Goal: Task Accomplishment & Management: Use online tool/utility

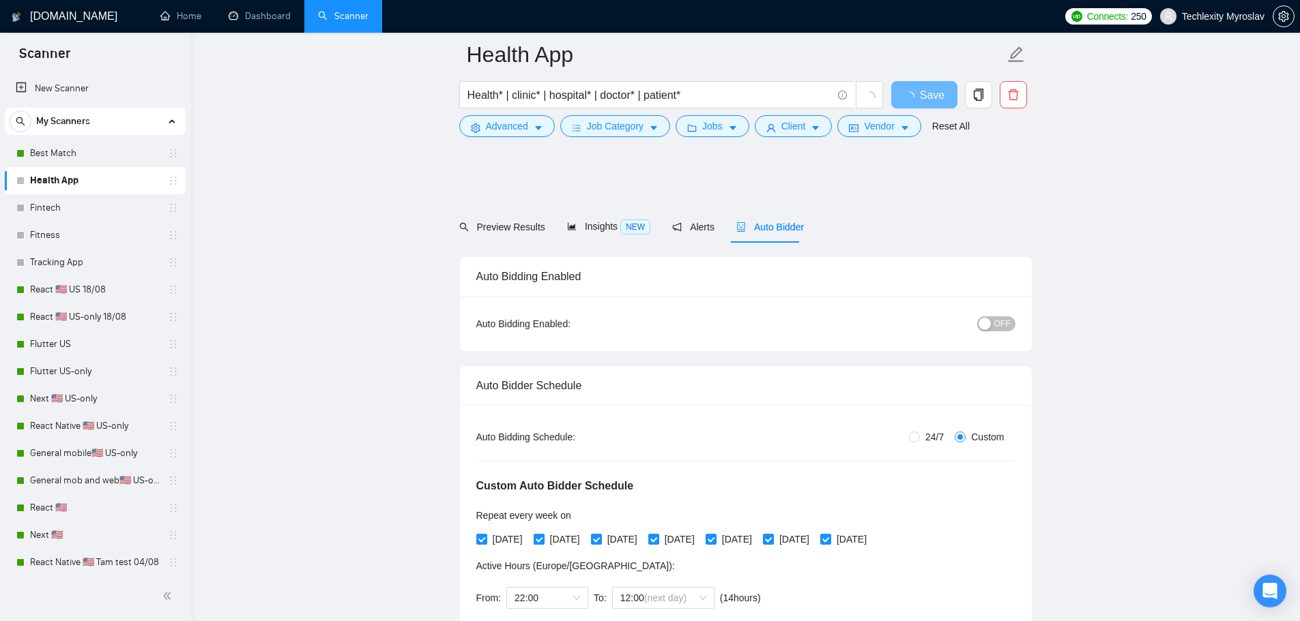
scroll to position [1023, 0]
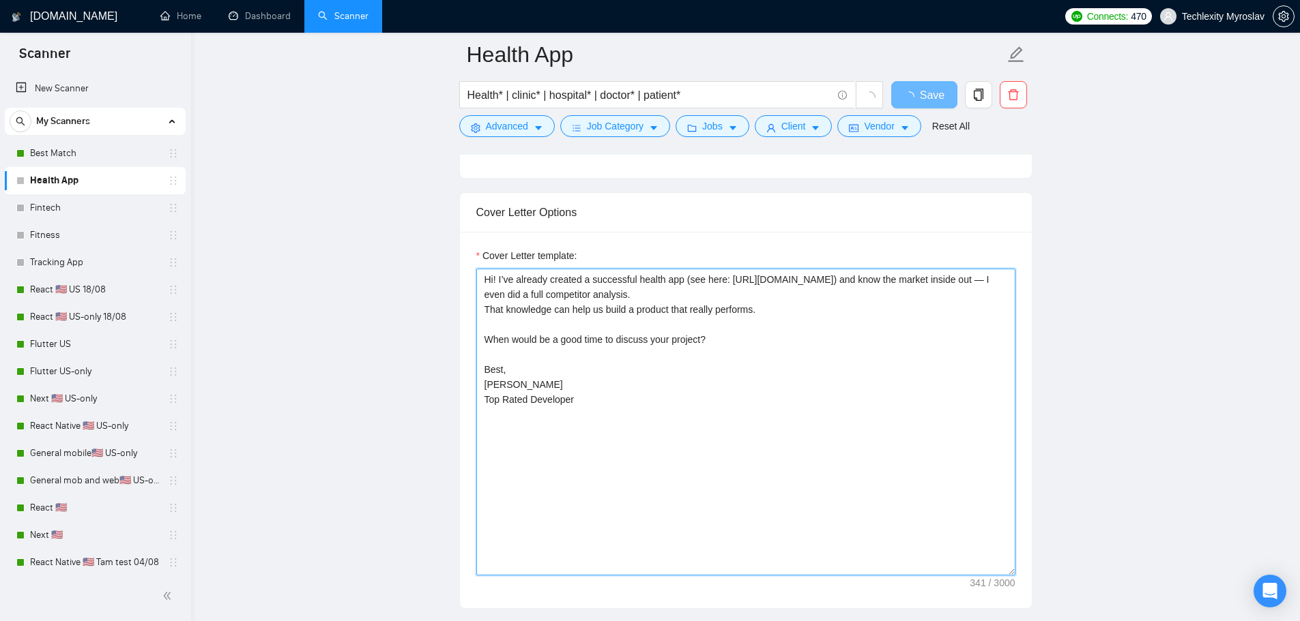
click at [687, 381] on textarea "Hi! I’ve already created a successful health app (see here: [URL][DOMAIN_NAME])…" at bounding box center [745, 422] width 539 height 307
click at [694, 389] on textarea "Hi! I’ve already created a successful health app (see here: [URL][DOMAIN_NAME])…" at bounding box center [745, 422] width 539 height 307
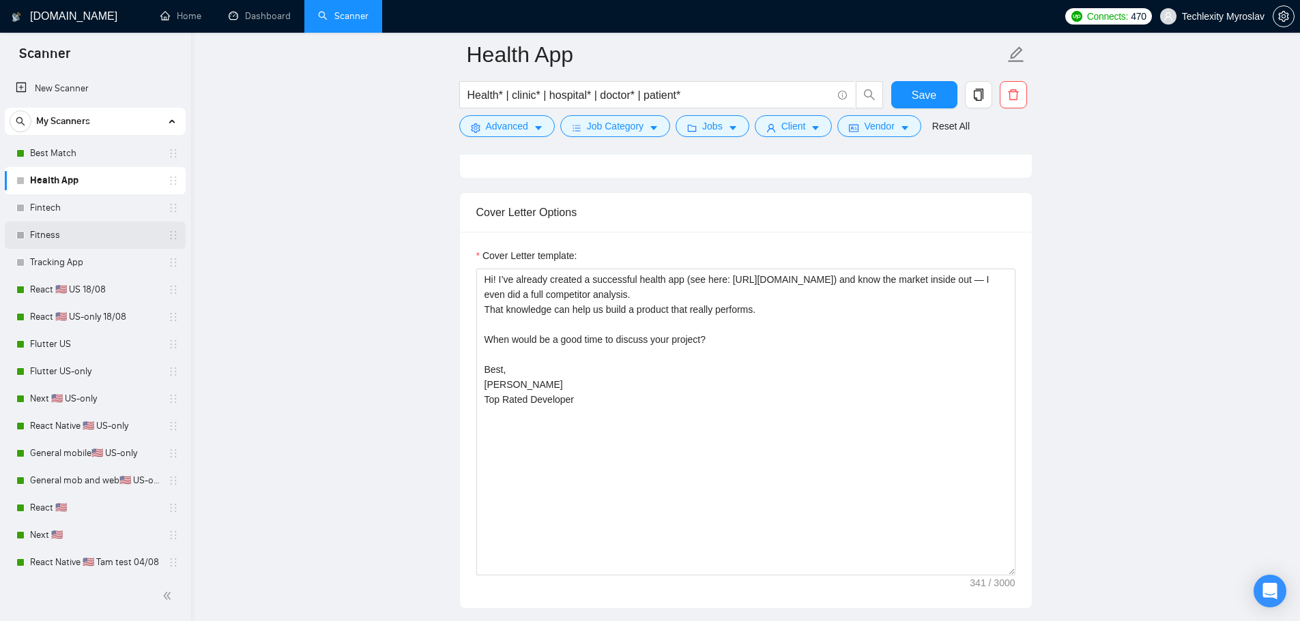
click at [86, 234] on link "Fitness" at bounding box center [95, 235] width 130 height 27
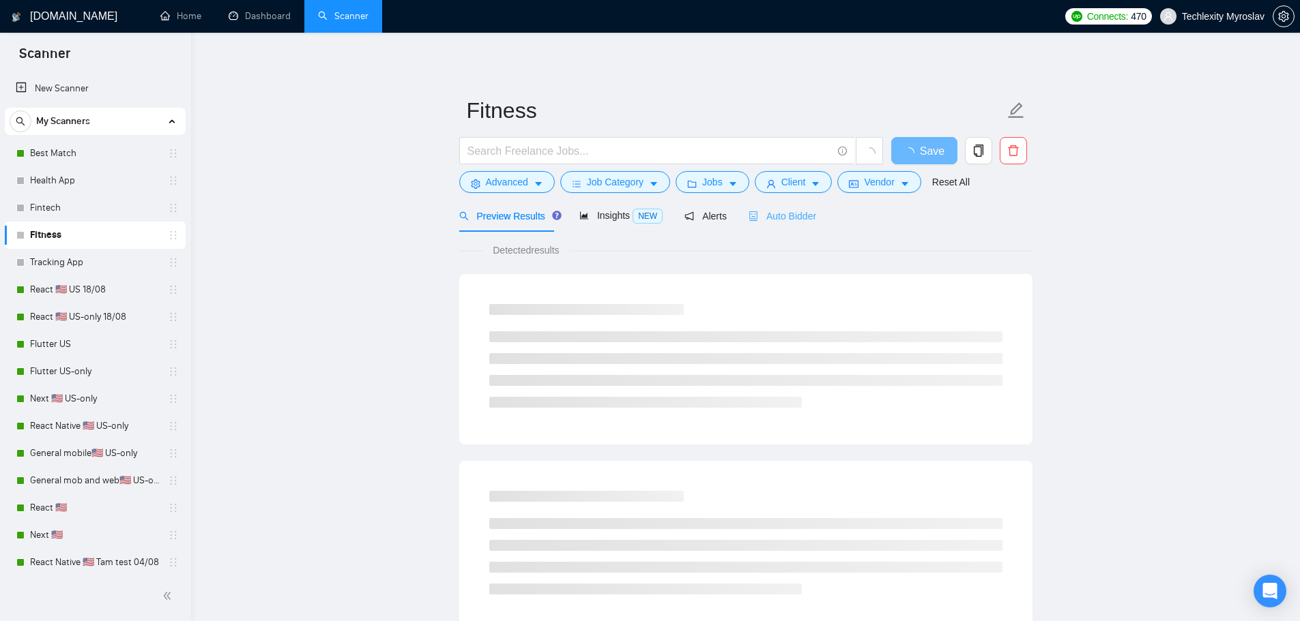
click at [778, 224] on div "Auto Bidder" at bounding box center [782, 216] width 68 height 32
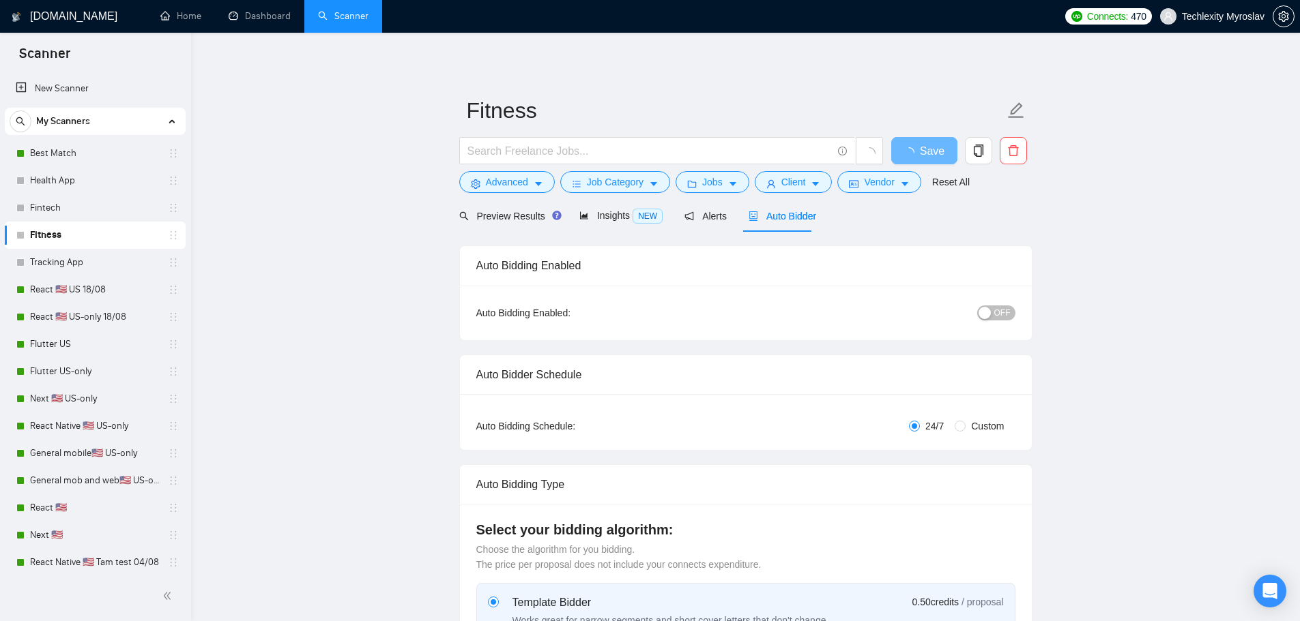
radio input "false"
radio input "true"
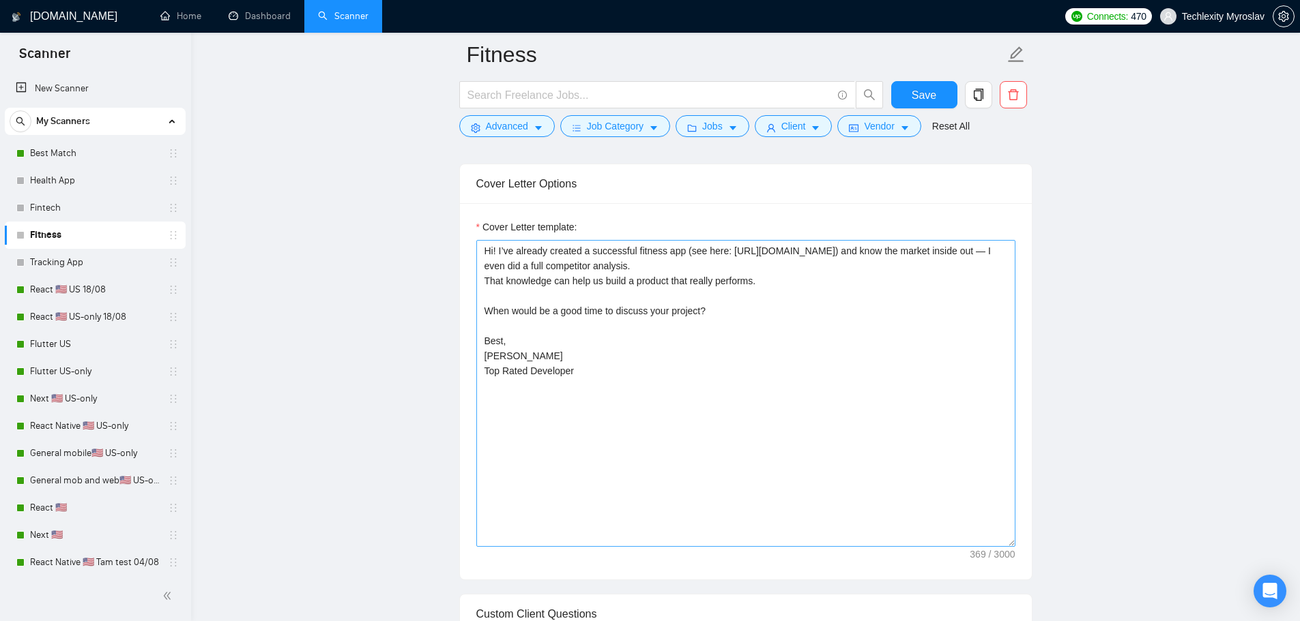
scroll to position [1023, 0]
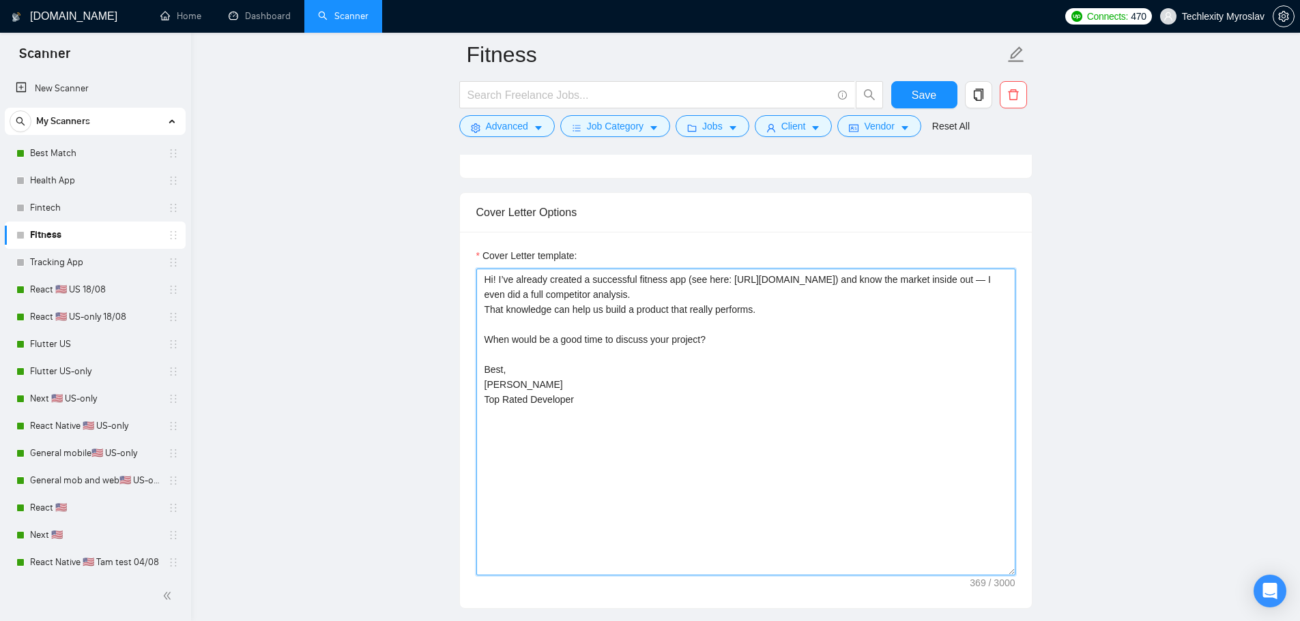
drag, startPoint x: 612, startPoint y: 398, endPoint x: 301, endPoint y: 204, distance: 366.5
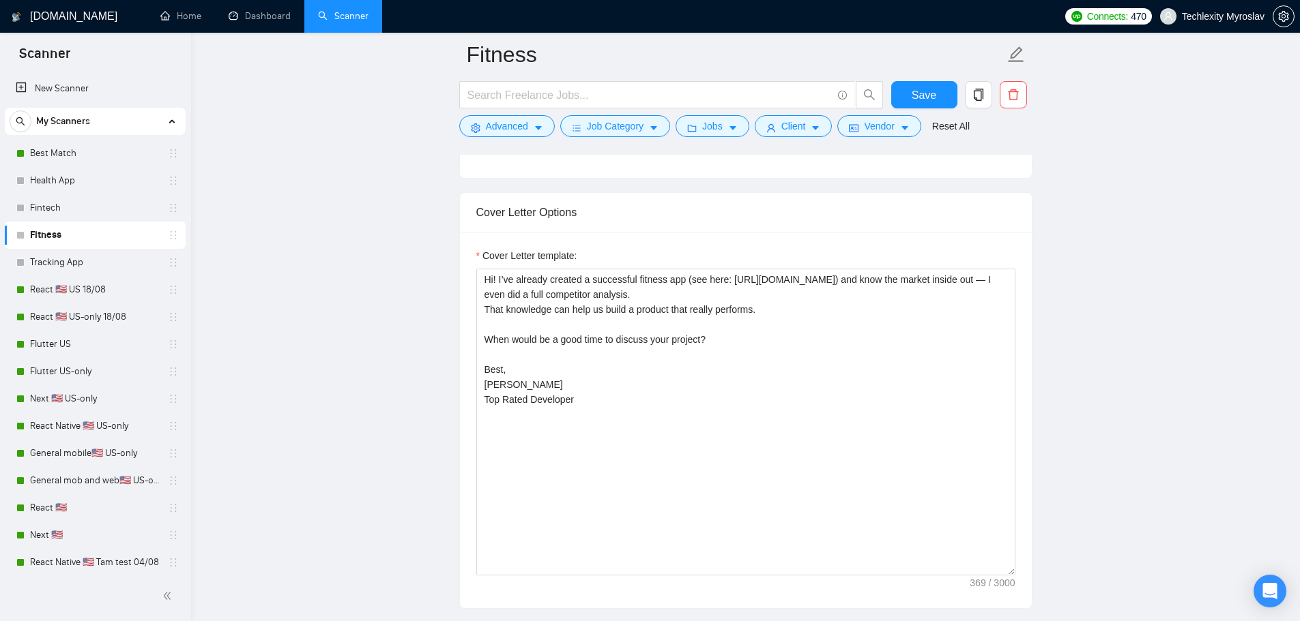
drag, startPoint x: 76, startPoint y: 214, endPoint x: 216, endPoint y: 224, distance: 140.2
click at [76, 214] on link "Fintech" at bounding box center [95, 207] width 130 height 27
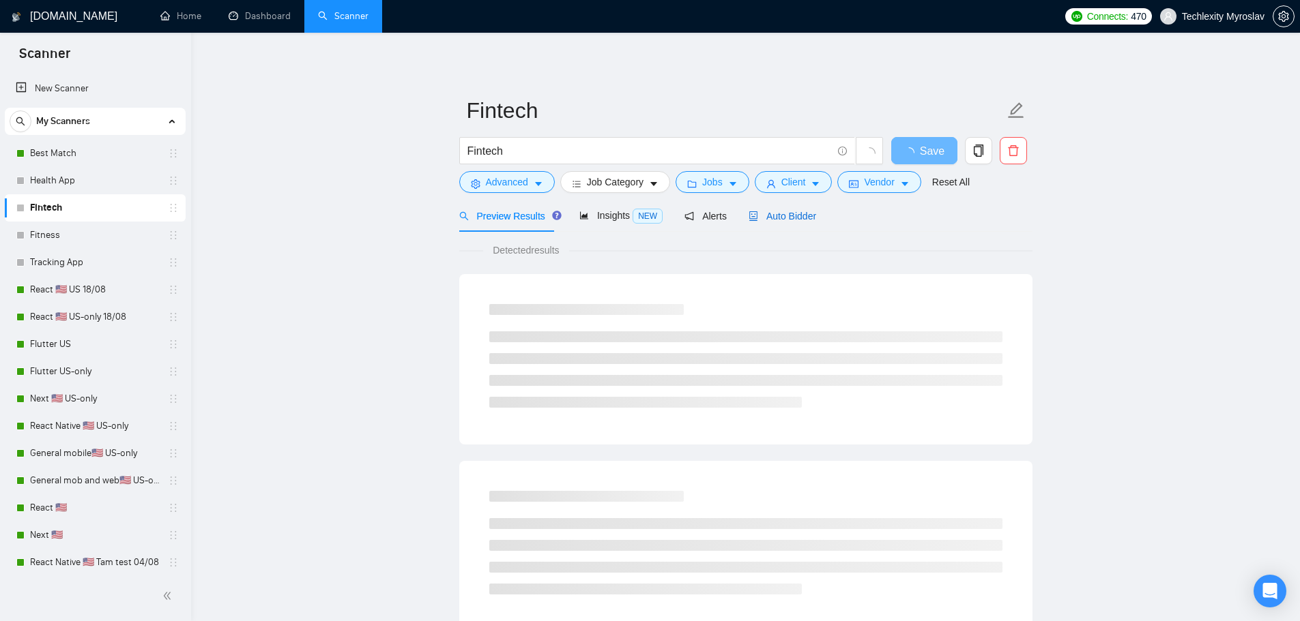
click at [778, 211] on span "Auto Bidder" at bounding box center [782, 216] width 68 height 11
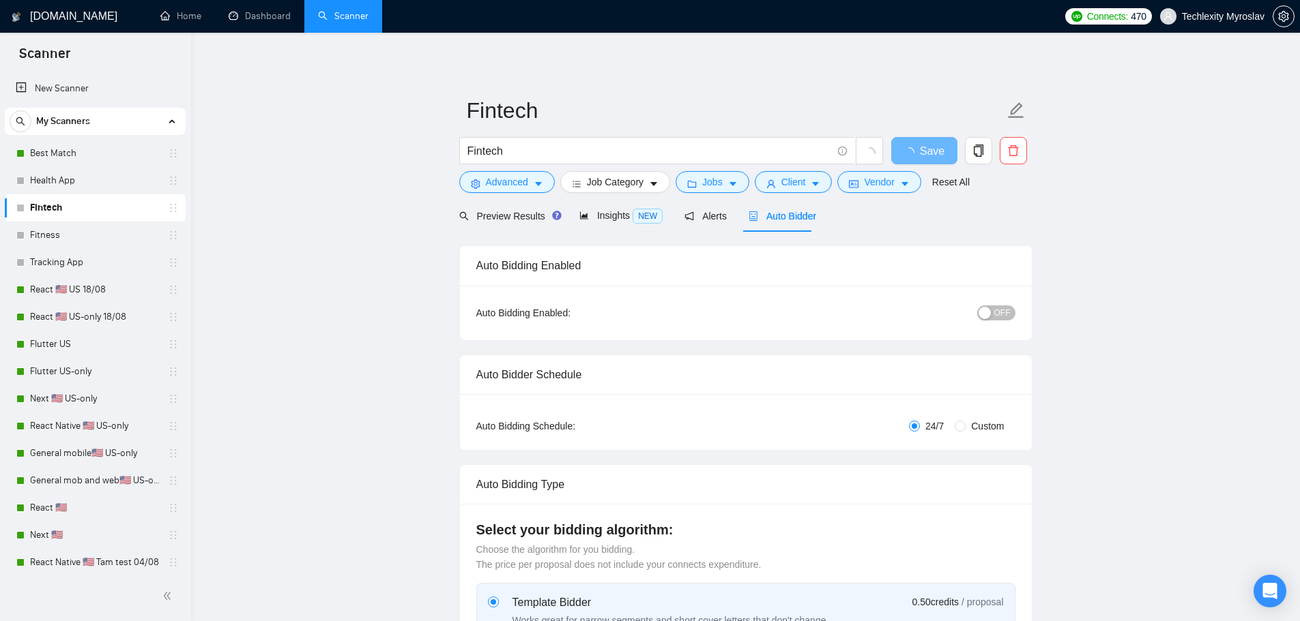
radio input "false"
radio input "true"
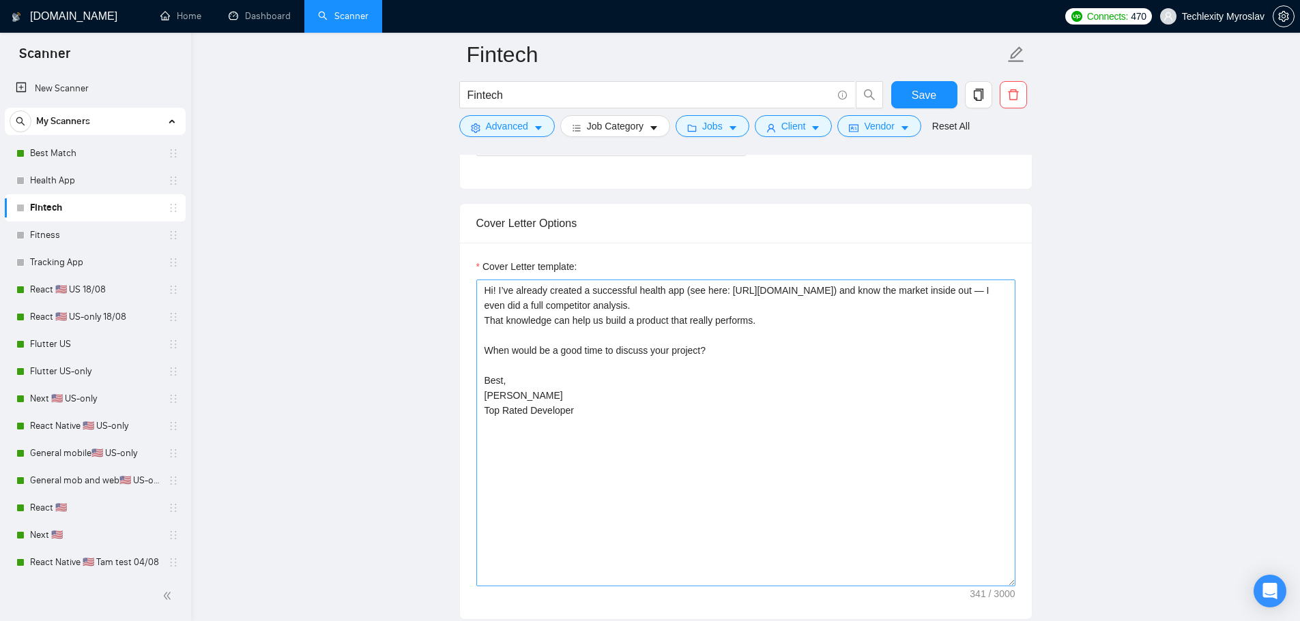
scroll to position [1023, 0]
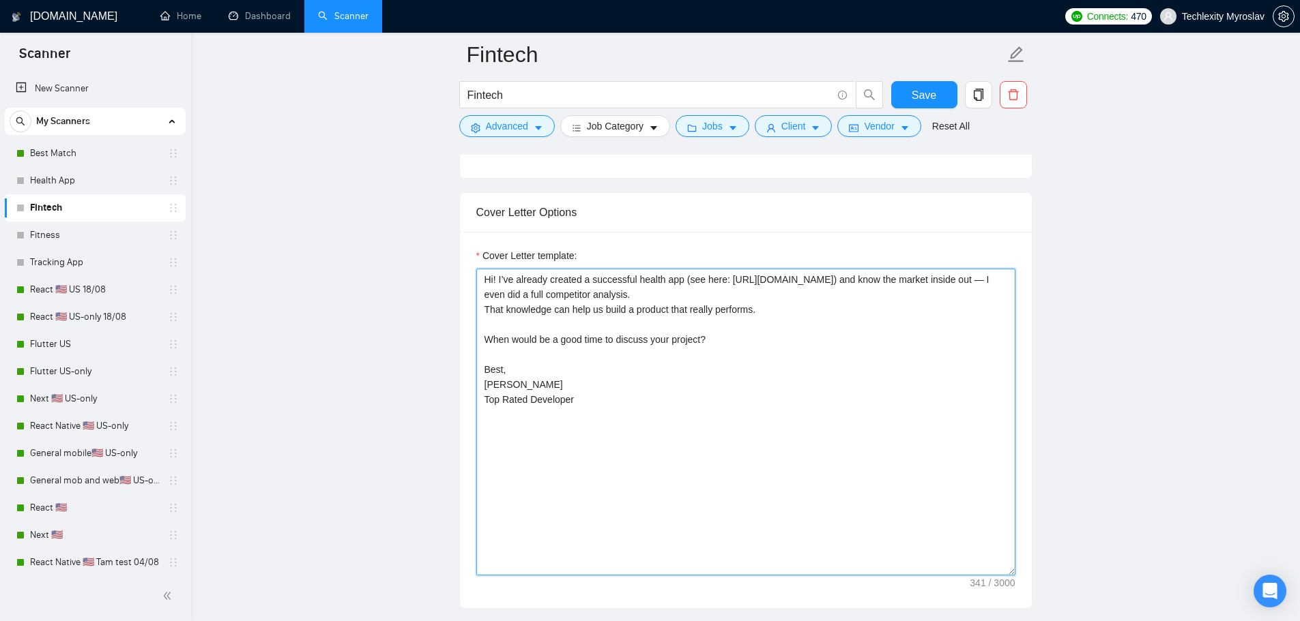
click at [754, 405] on textarea "Hi! I’ve already created a successful health app (see here: [URL][DOMAIN_NAME])…" at bounding box center [745, 422] width 539 height 307
click at [755, 418] on textarea "Hi! I’ve already created a successful health app (see here: [URL][DOMAIN_NAME])…" at bounding box center [745, 422] width 539 height 307
